Goal: Communication & Community: Answer question/provide support

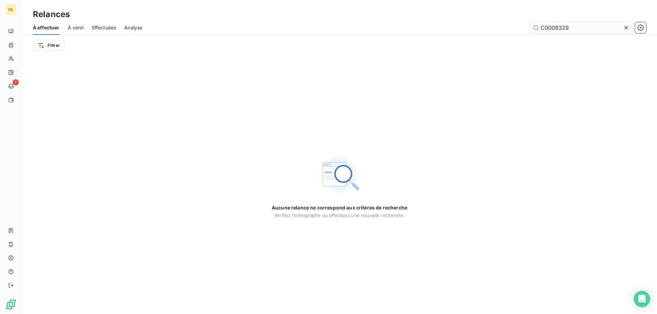
drag, startPoint x: 572, startPoint y: 34, endPoint x: 575, endPoint y: 27, distance: 6.9
click at [575, 27] on div "À effectuer À venir Effectuées Analyse C0008329" at bounding box center [339, 28] width 635 height 14
click at [575, 27] on input "C0008329" at bounding box center [581, 27] width 103 height 11
drag, startPoint x: 577, startPoint y: 27, endPoint x: 581, endPoint y: 28, distance: 4.8
click at [577, 27] on input "C0008329" at bounding box center [581, 27] width 103 height 11
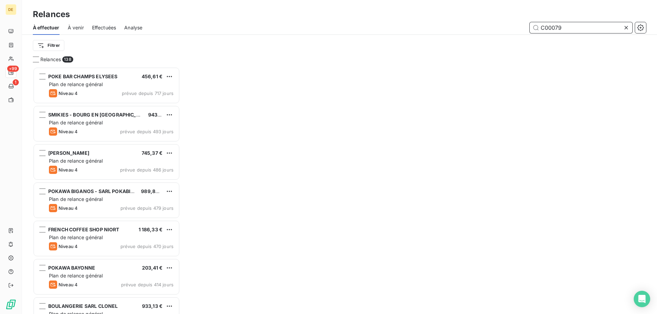
scroll to position [242, 142]
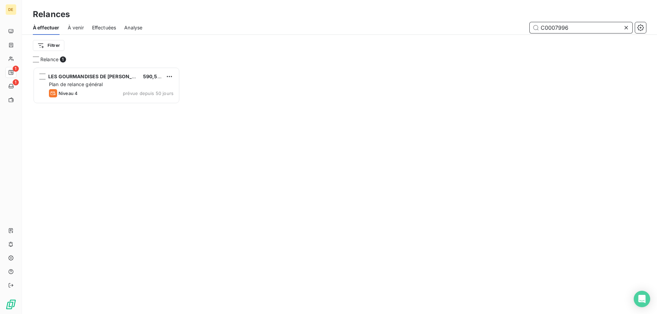
scroll to position [242, 142]
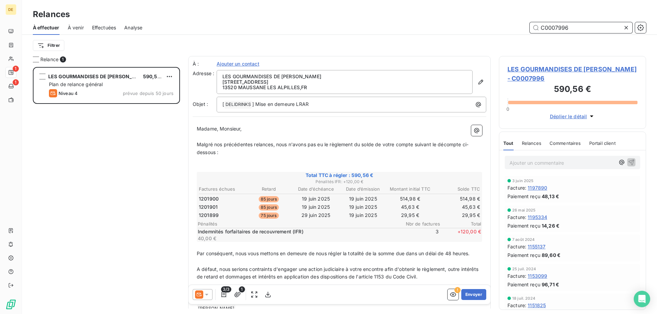
type input "C0007996"
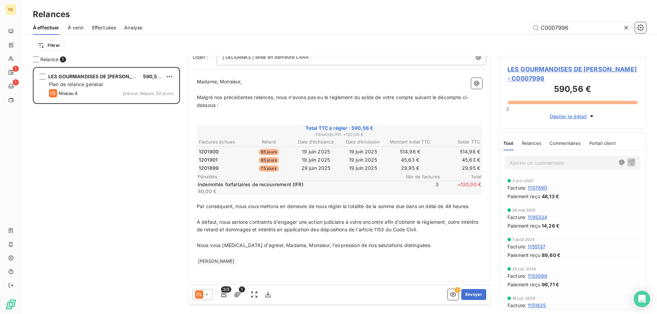
click at [204, 292] on icon at bounding box center [206, 295] width 7 height 7
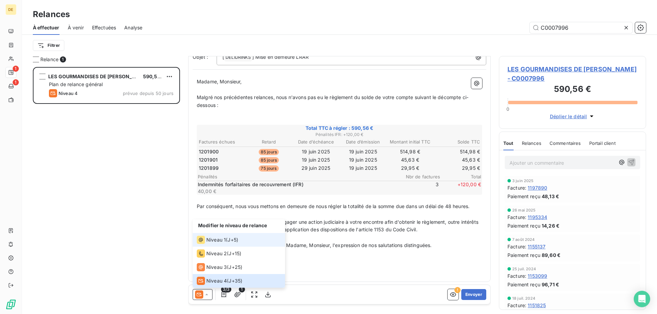
click at [207, 241] on span "Niveau 1" at bounding box center [216, 240] width 20 height 7
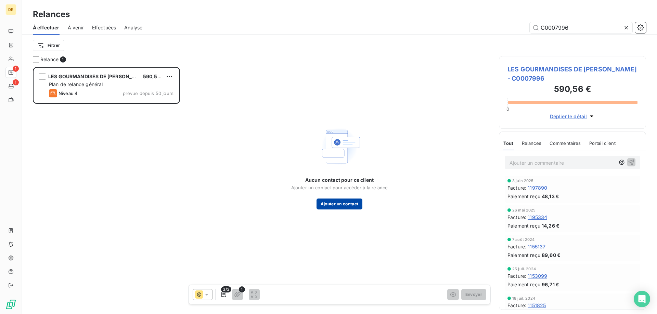
click at [346, 203] on button "Ajouter un contact" at bounding box center [340, 204] width 46 height 11
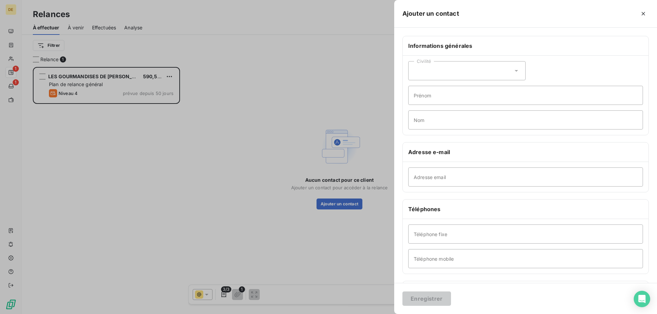
click at [433, 70] on div "Civilité" at bounding box center [466, 70] width 117 height 19
click at [435, 99] on span "Monsieur" at bounding box center [432, 100] width 21 height 7
click at [431, 96] on input "Prénom" at bounding box center [525, 95] width 235 height 19
type input "YASSINE"
type input "ARROUCHE"
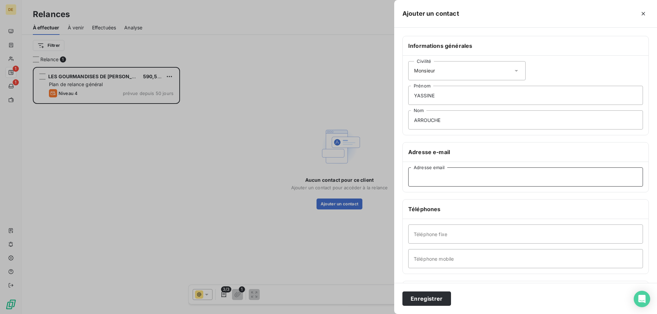
drag, startPoint x: 454, startPoint y: 178, endPoint x: 452, endPoint y: 181, distance: 4.2
click at [454, 178] on input "Adresse email" at bounding box center [525, 177] width 235 height 19
paste input "yasilham@icloud.com"
type input "yasilham@icloud.com"
click at [437, 234] on input "Téléphone fixe" at bounding box center [525, 234] width 235 height 19
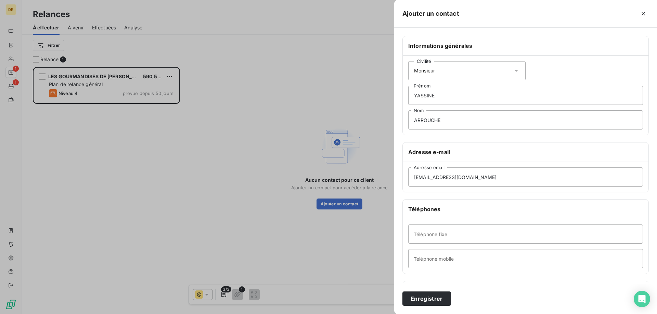
click at [438, 244] on div "Téléphone fixe Téléphone mobile" at bounding box center [526, 246] width 246 height 55
click at [436, 262] on input "Téléphone mobile" at bounding box center [525, 258] width 235 height 19
type input "0666941641"
click at [432, 301] on button "Enregistrer" at bounding box center [426, 299] width 49 height 14
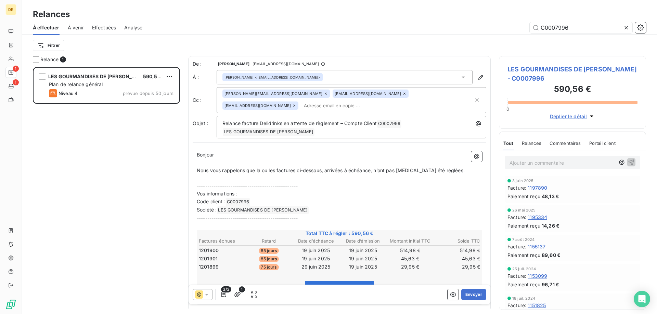
click at [300, 105] on div "[PERSON_NAME][EMAIL_ADDRESS][DOMAIN_NAME] [EMAIL_ADDRESS][DOMAIN_NAME] [EMAIL_A…" at bounding box center [347, 100] width 251 height 21
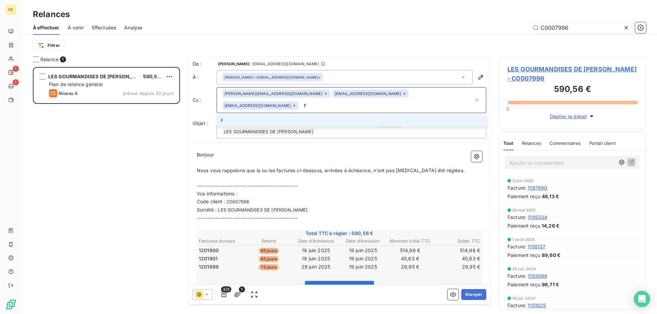
type input "[EMAIL_ADDRESS][DOMAIN_NAME]"
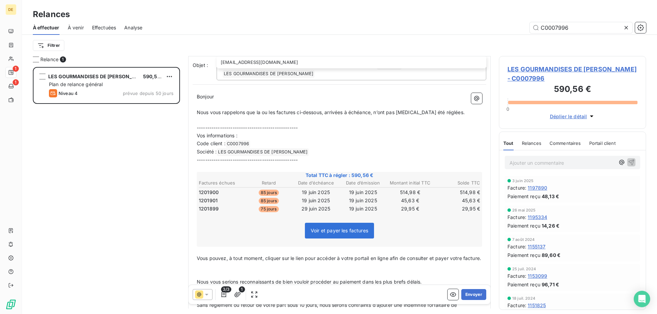
scroll to position [0, 0]
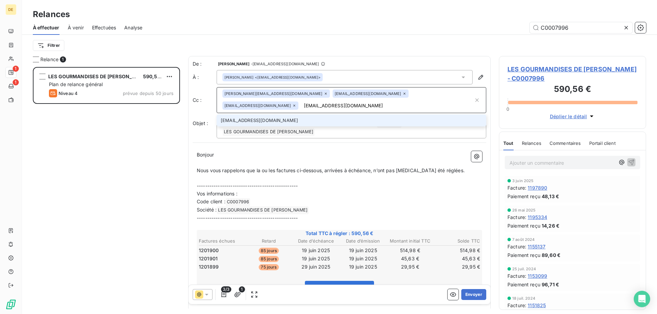
click at [231, 122] on li "[EMAIL_ADDRESS][DOMAIN_NAME]" at bounding box center [352, 121] width 270 height 12
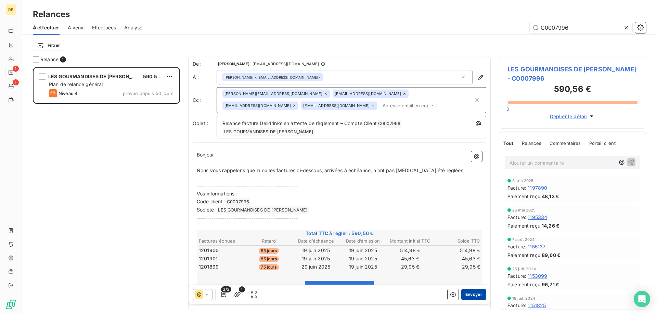
click at [473, 293] on button "Envoyer" at bounding box center [473, 294] width 25 height 11
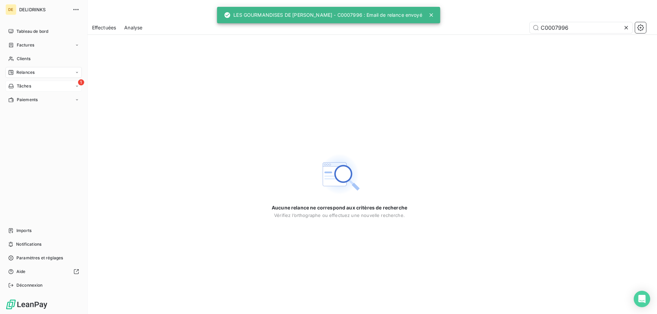
click at [9, 84] on icon at bounding box center [11, 85] width 6 height 5
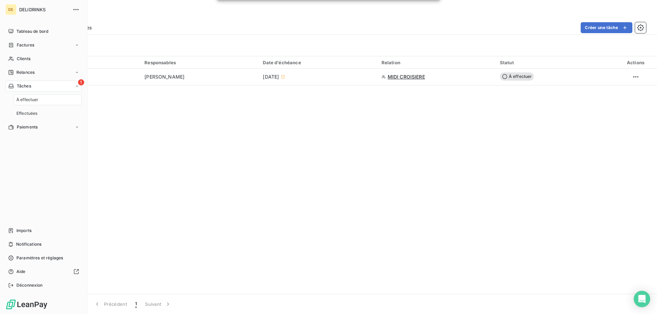
click at [35, 102] on span "À effectuer" at bounding box center [27, 100] width 22 height 6
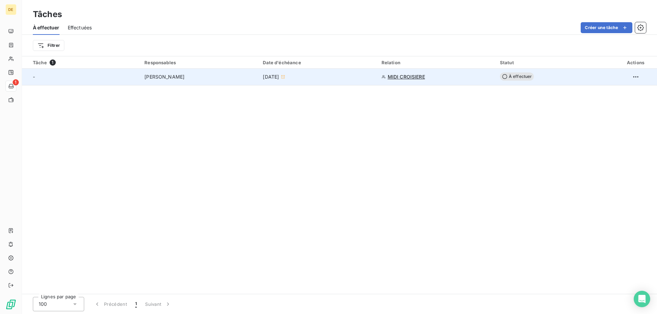
click at [179, 73] on td "[PERSON_NAME]" at bounding box center [199, 77] width 118 height 16
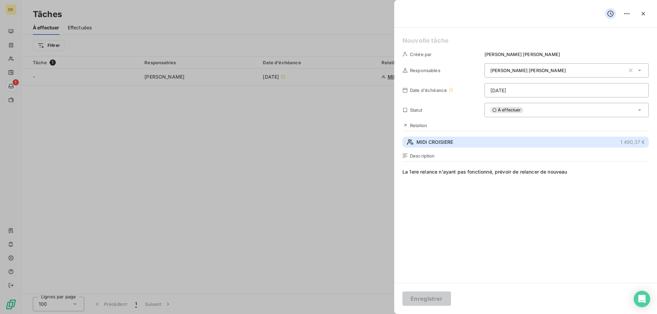
click at [441, 143] on span "MIDI CROISIERE" at bounding box center [434, 142] width 37 height 7
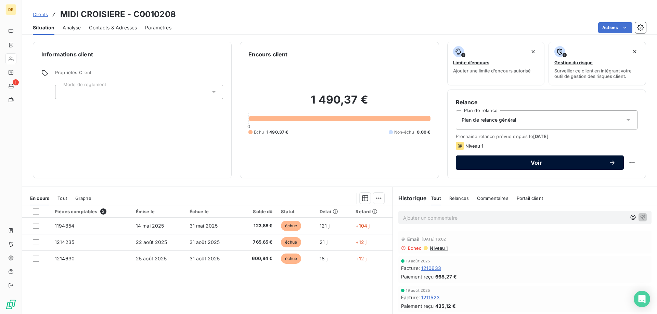
click at [521, 165] on span "Voir" at bounding box center [536, 162] width 145 height 5
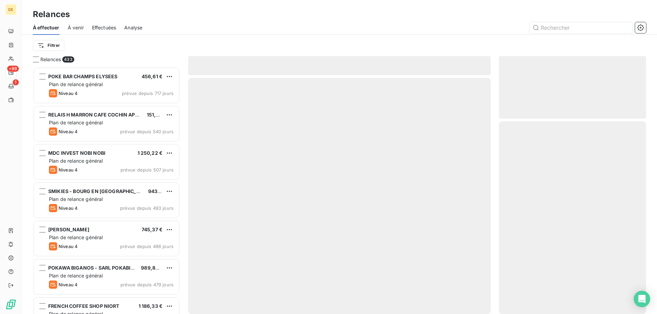
scroll to position [242, 142]
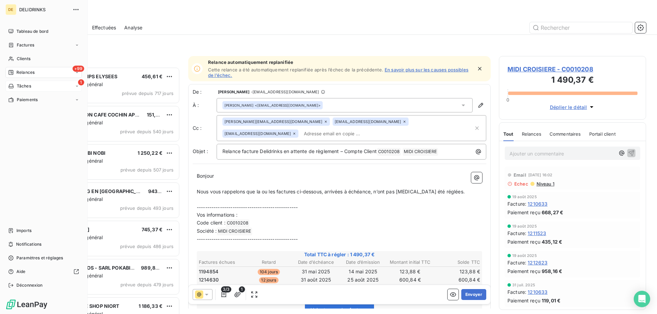
click at [47, 82] on div "1 Tâches" at bounding box center [43, 86] width 76 height 11
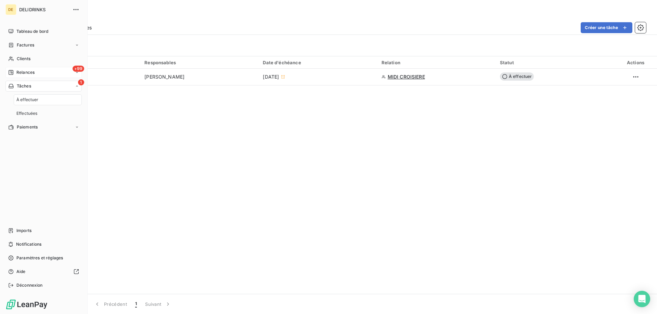
click at [38, 71] on div "+99 Relances" at bounding box center [43, 72] width 76 height 11
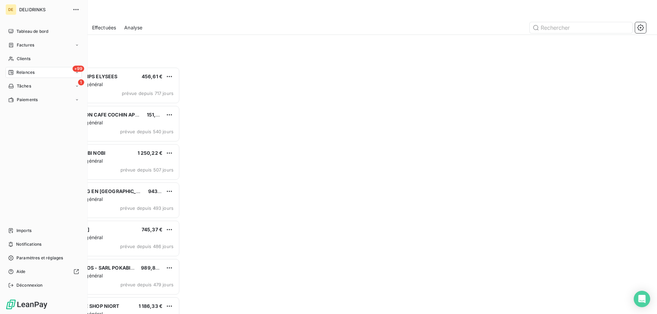
scroll to position [242, 142]
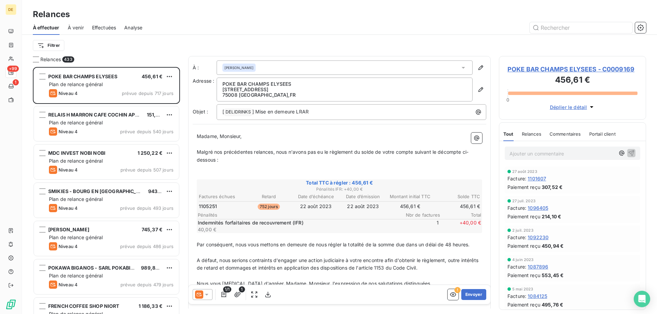
click at [102, 29] on span "Effectuées" at bounding box center [104, 27] width 24 height 7
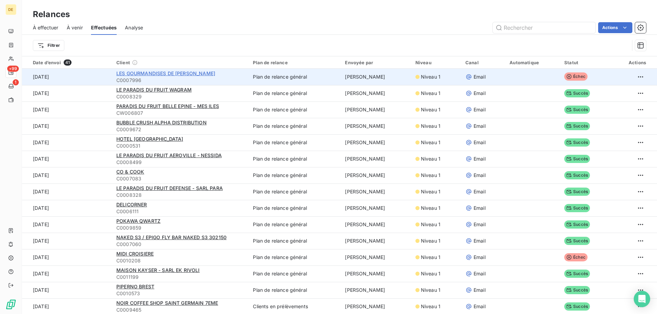
click at [215, 73] on span "LES GOURMANDISES DE MARCEL - SARL YANAA" at bounding box center [165, 73] width 99 height 6
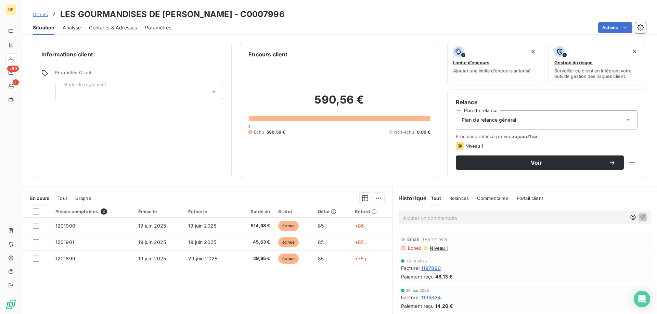
click at [436, 248] on span "Niveau 1" at bounding box center [438, 248] width 18 height 5
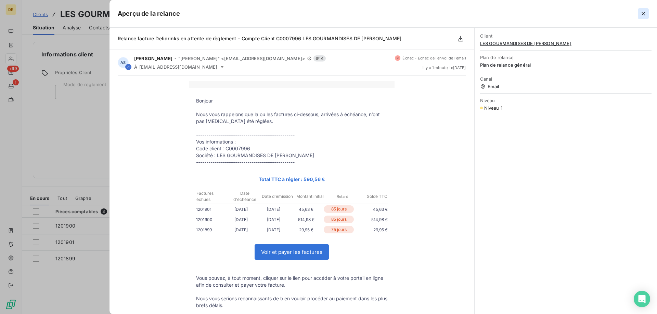
click at [645, 15] on icon "button" at bounding box center [643, 13] width 7 height 7
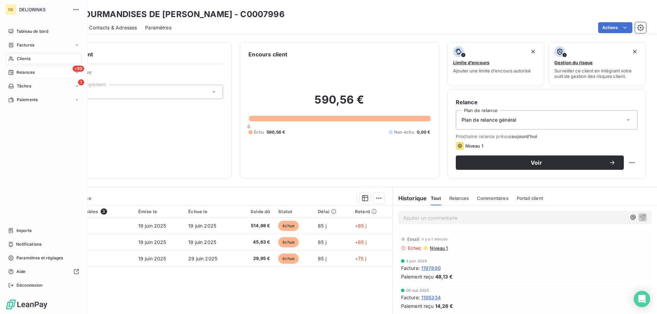
click at [19, 71] on span "Relances" at bounding box center [25, 72] width 18 height 6
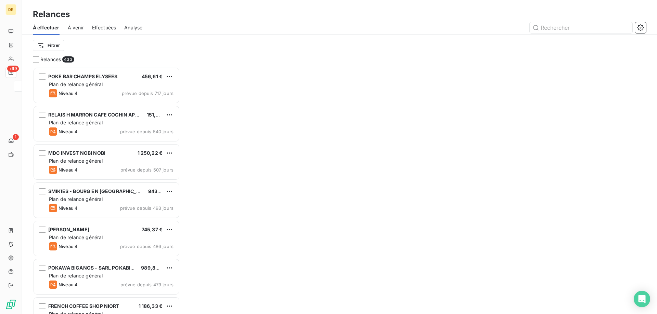
scroll to position [242, 142]
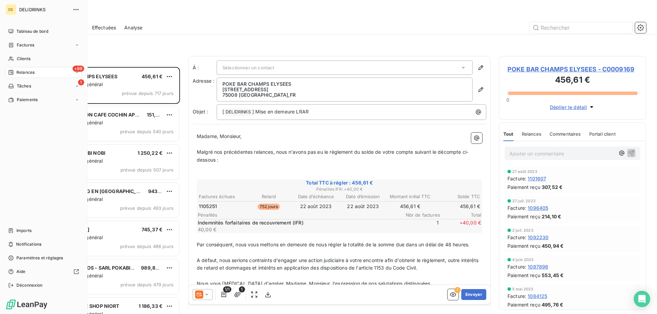
click at [37, 69] on div "+99 Relances" at bounding box center [43, 72] width 76 height 11
click at [26, 110] on div "Effectuées" at bounding box center [48, 113] width 68 height 11
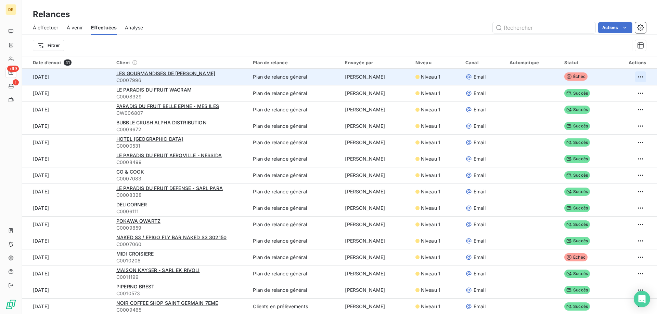
click at [634, 77] on html "DE +99 1 Relances À effectuer À venir Effectuées Analyse Actions Filtrer Date d…" at bounding box center [328, 157] width 657 height 314
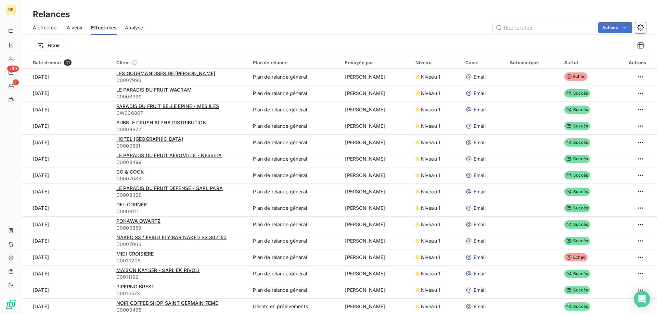
click at [530, 52] on html "DE +99 1 Relances À effectuer À venir Effectuées Analyse Actions Filtrer Date d…" at bounding box center [328, 157] width 657 height 314
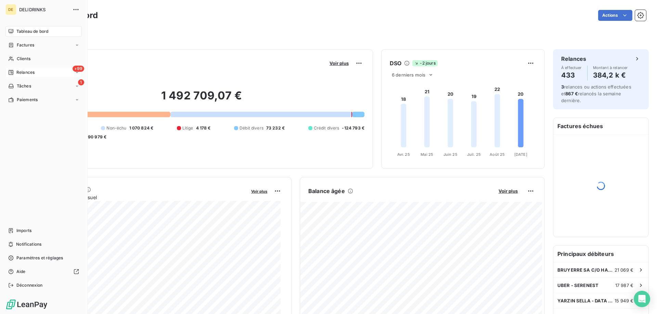
click at [16, 70] on div "Relances" at bounding box center [21, 72] width 26 height 6
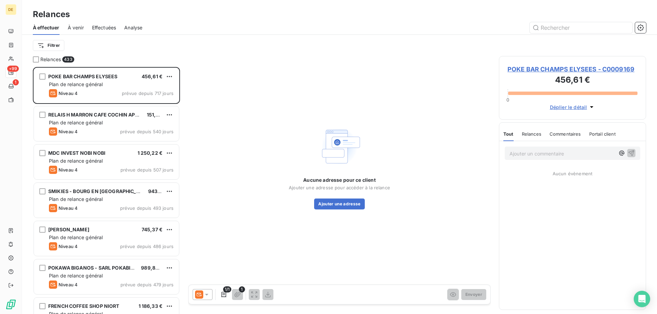
scroll to position [242, 142]
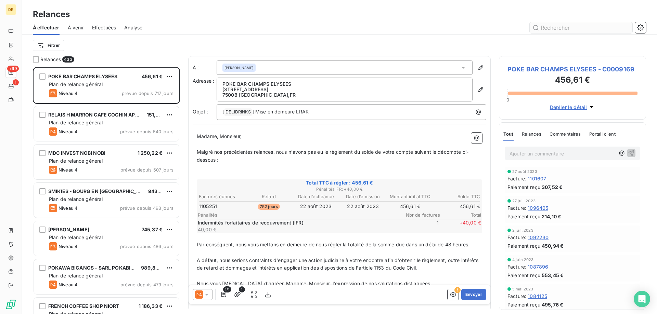
click at [555, 27] on input "text" at bounding box center [581, 27] width 103 height 11
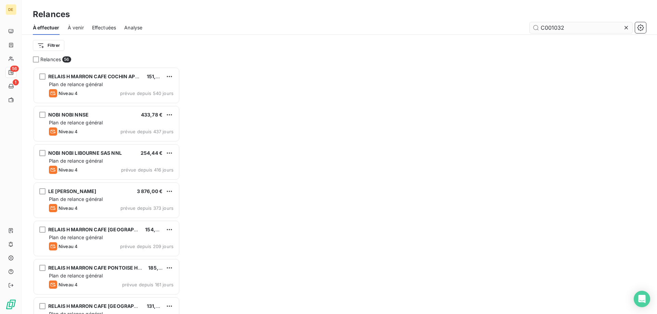
scroll to position [242, 142]
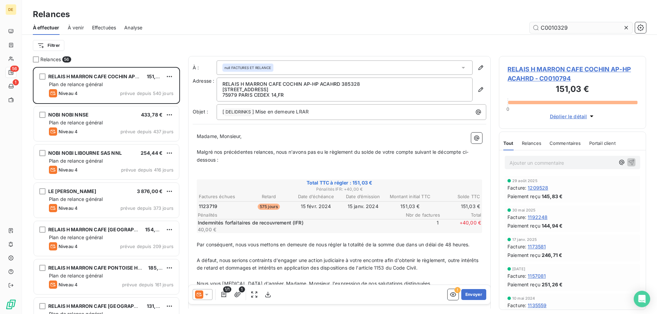
type input "C0010329"
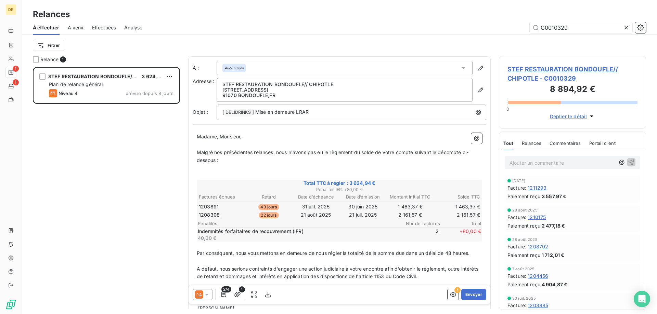
scroll to position [35, 0]
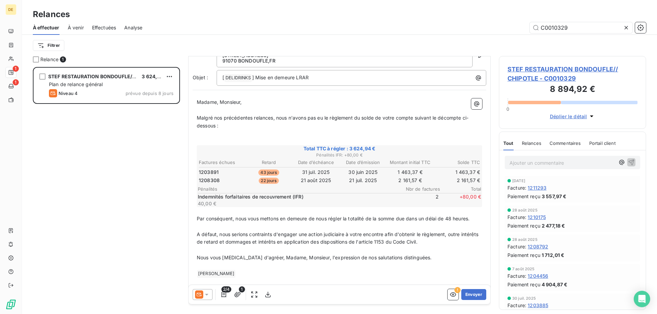
click at [201, 295] on icon at bounding box center [199, 295] width 8 height 8
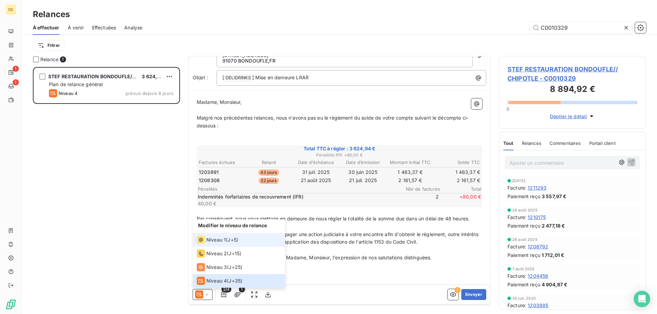
click at [210, 236] on div "Niveau 1" at bounding box center [211, 240] width 29 height 8
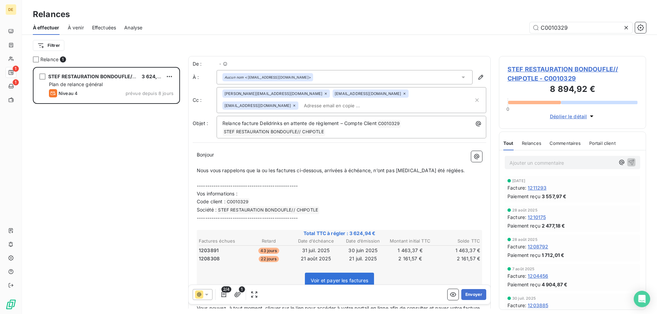
scroll to position [242, 142]
click at [321, 108] on div "[PERSON_NAME][EMAIL_ADDRESS][DOMAIN_NAME] [EMAIL_ADDRESS][DOMAIN_NAME] [EMAIL_A…" at bounding box center [347, 100] width 251 height 21
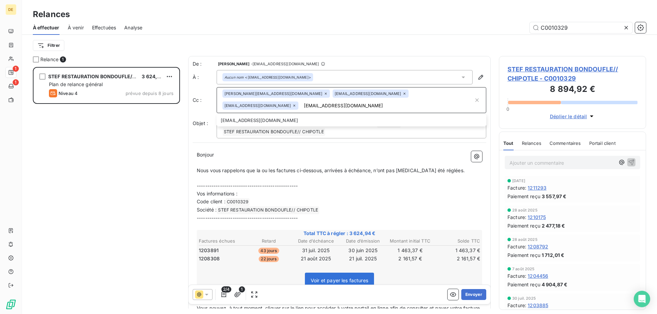
click at [301, 105] on input "[EMAIL_ADDRESS][DOMAIN_NAME]" at bounding box center [387, 106] width 172 height 10
type input "[EMAIL_ADDRESS][DOMAIN_NAME]"
click at [301, 104] on input "[EMAIL_ADDRESS][DOMAIN_NAME]" at bounding box center [340, 106] width 79 height 10
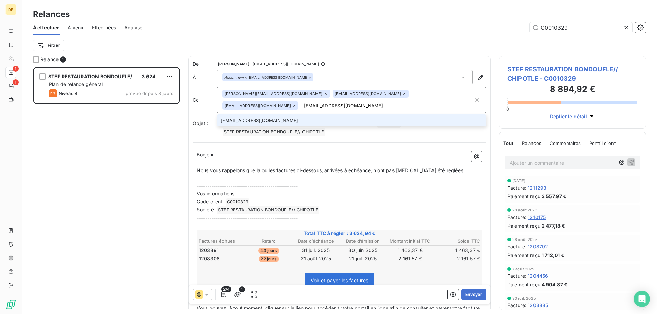
click at [229, 120] on li "[EMAIL_ADDRESS][DOMAIN_NAME]" at bounding box center [352, 121] width 270 height 12
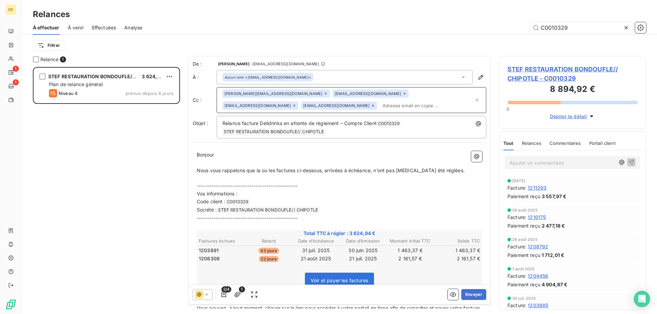
paste input "[EMAIL_ADDRESS][DOMAIN_NAME]"
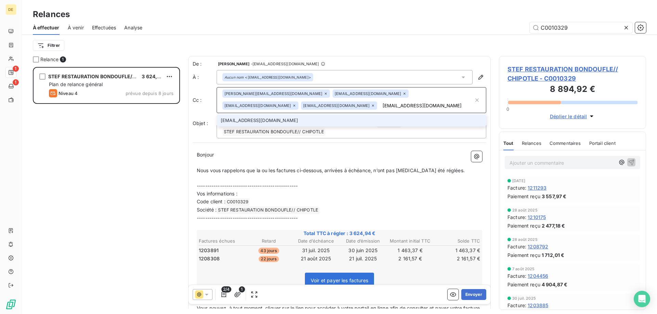
type input "[EMAIL_ADDRESS][DOMAIN_NAME]"
click at [301, 119] on li "[EMAIL_ADDRESS][DOMAIN_NAME]" at bounding box center [352, 121] width 270 height 12
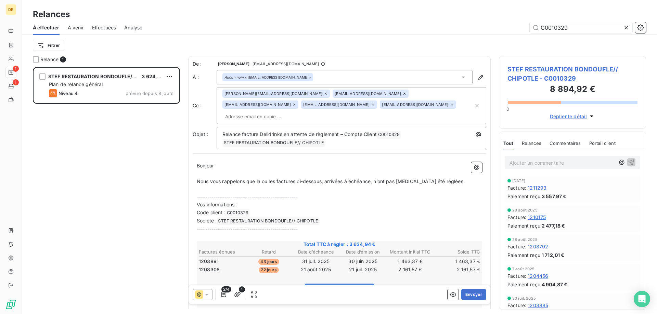
click at [358, 179] on span "Nous vous rappelons que la ou les factures ci-dessous, arrivées à échéance, n’o…" at bounding box center [331, 182] width 268 height 6
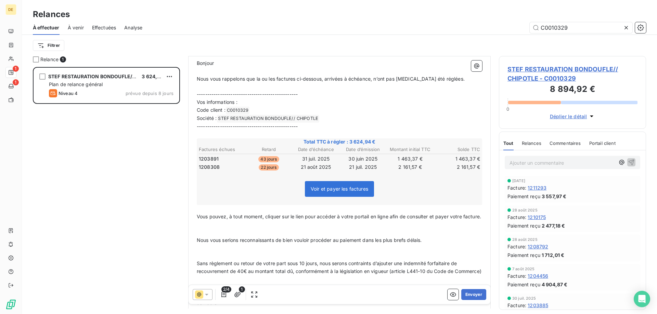
scroll to position [206, 0]
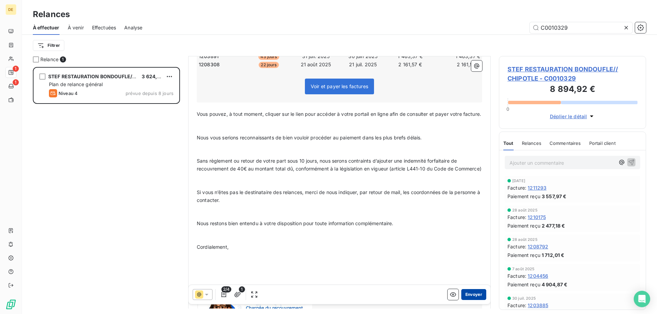
click at [462, 295] on button "Envoyer" at bounding box center [473, 294] width 25 height 11
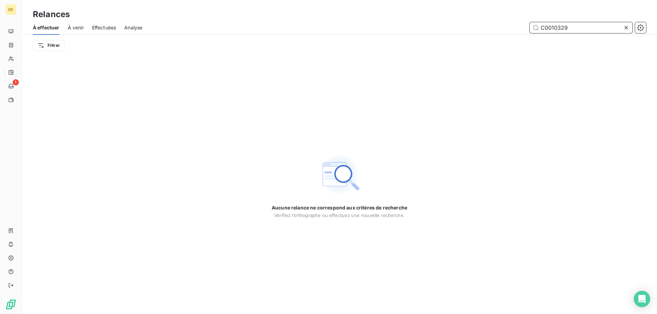
click at [565, 30] on input "C0010329" at bounding box center [581, 27] width 103 height 11
drag, startPoint x: 570, startPoint y: 30, endPoint x: 552, endPoint y: 31, distance: 18.2
click at [552, 31] on input "C0010329" at bounding box center [581, 27] width 103 height 11
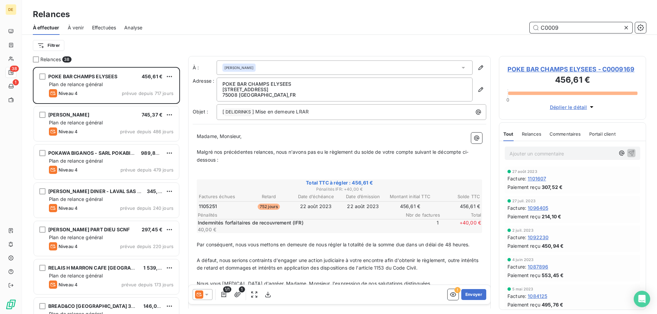
scroll to position [242, 142]
type input "C0009"
